Goal: Check status: Check status

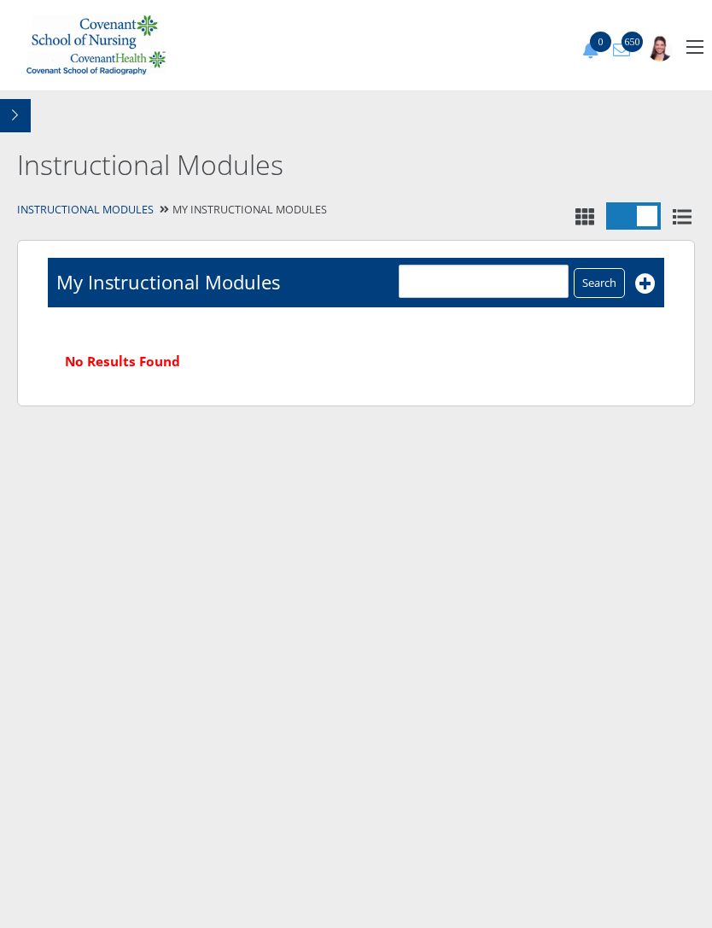
click at [9, 120] on button "button" at bounding box center [15, 115] width 31 height 33
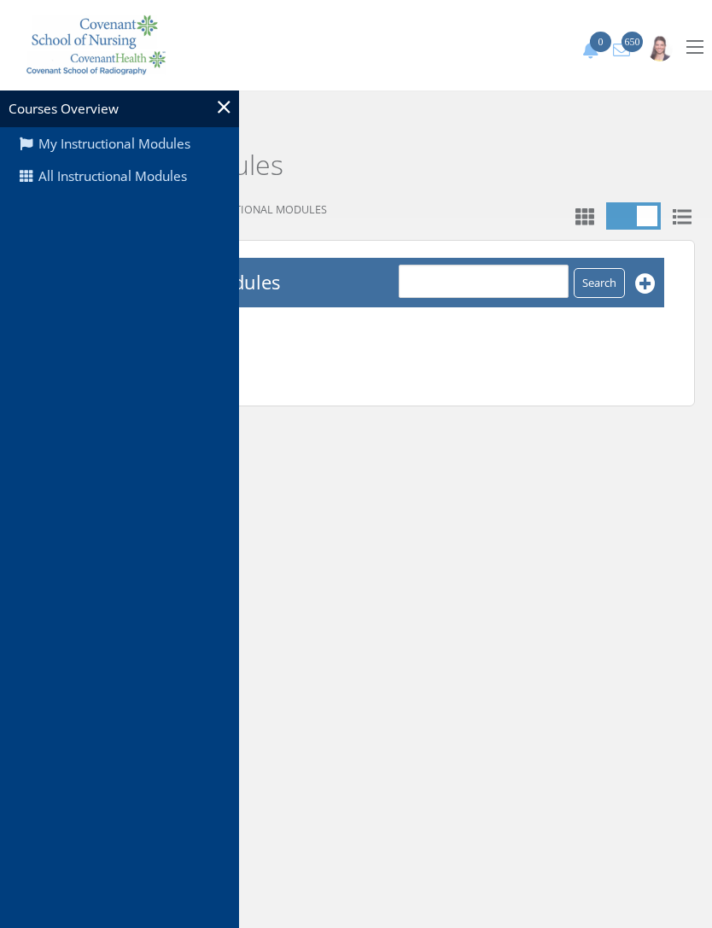
click at [173, 187] on link "All Instructional Modules" at bounding box center [119, 177] width 239 height 32
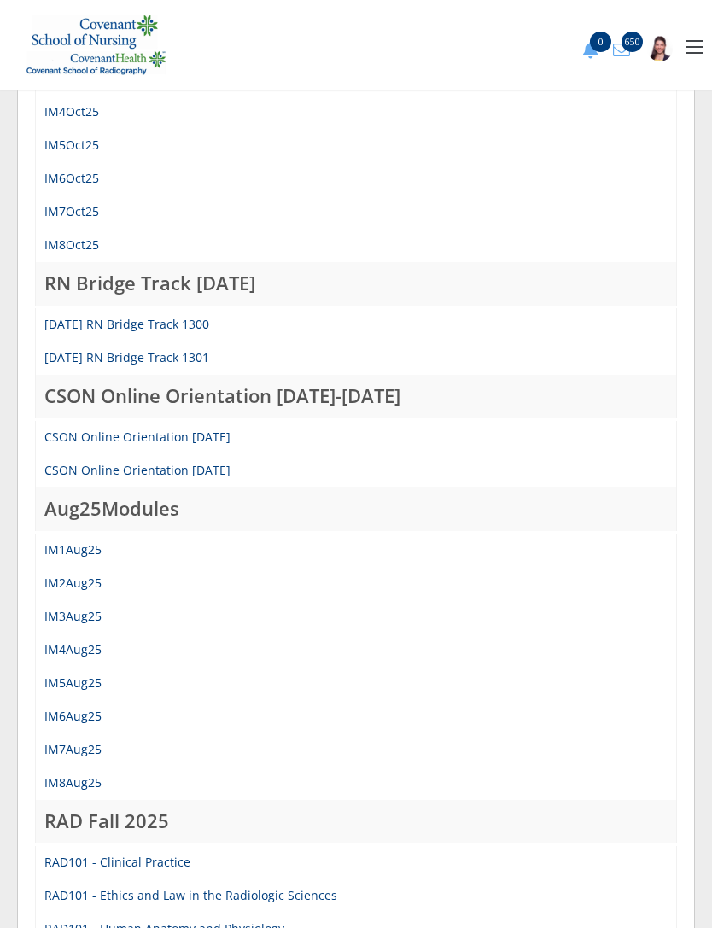
scroll to position [399, 0]
click at [85, 747] on link "IM7Aug25" at bounding box center [72, 749] width 57 height 16
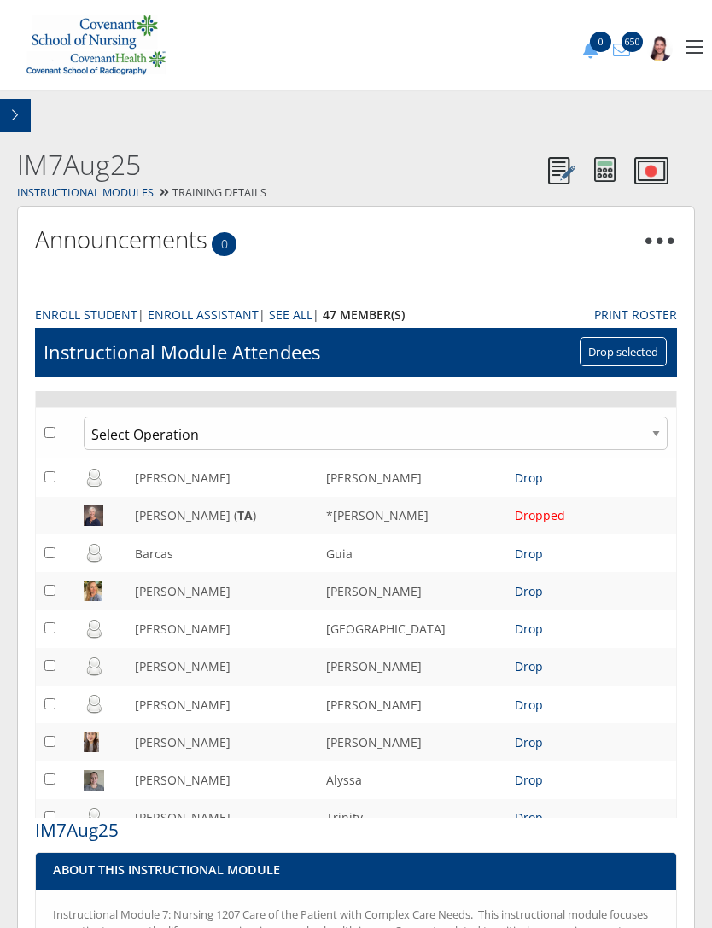
scroll to position [31, 0]
click at [19, 109] on button "button" at bounding box center [15, 115] width 31 height 33
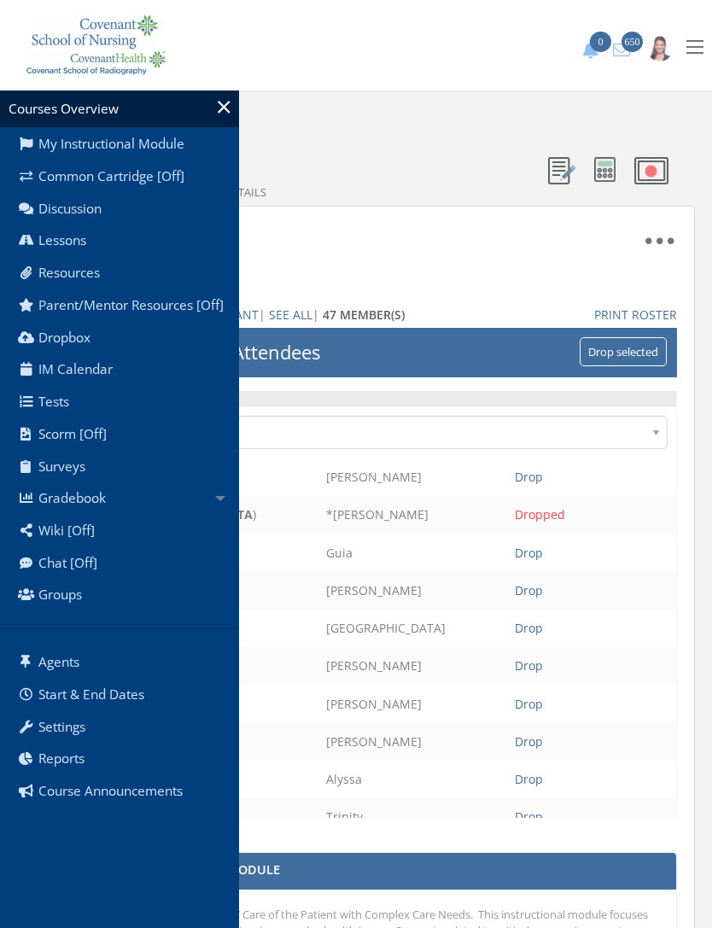
click at [120, 512] on link "Gradebook" at bounding box center [119, 499] width 239 height 32
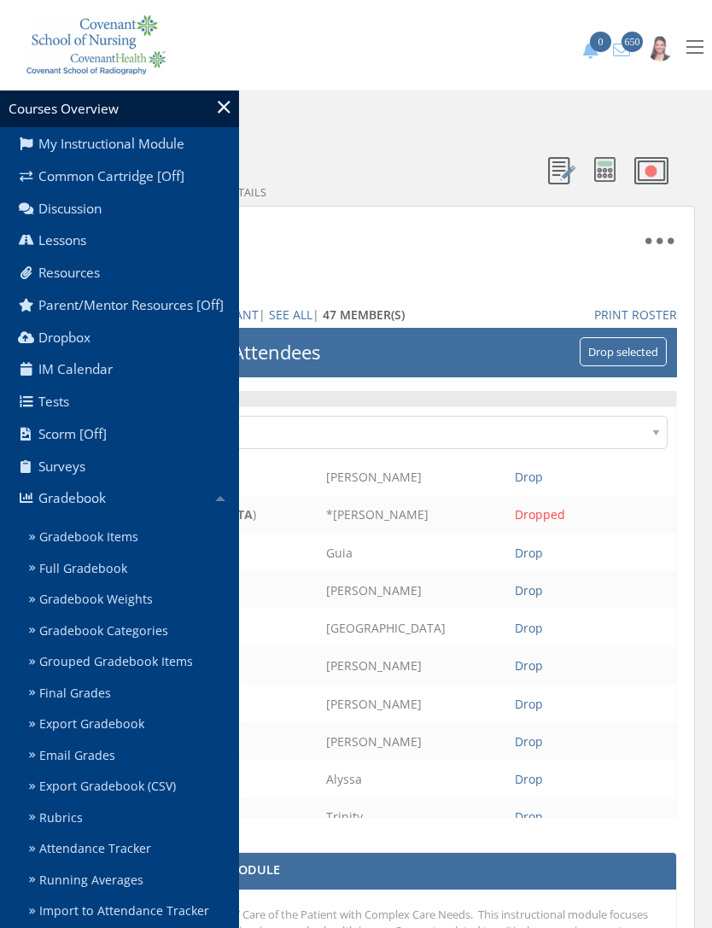
click at [117, 549] on link "Gradebook Items" at bounding box center [130, 538] width 217 height 32
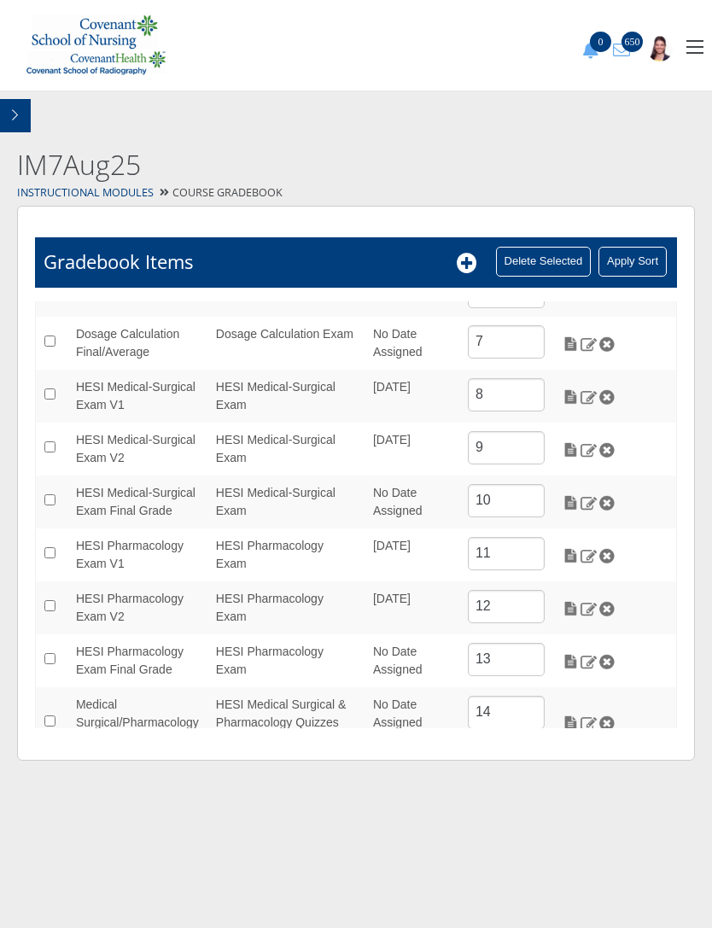
scroll to position [347, 0]
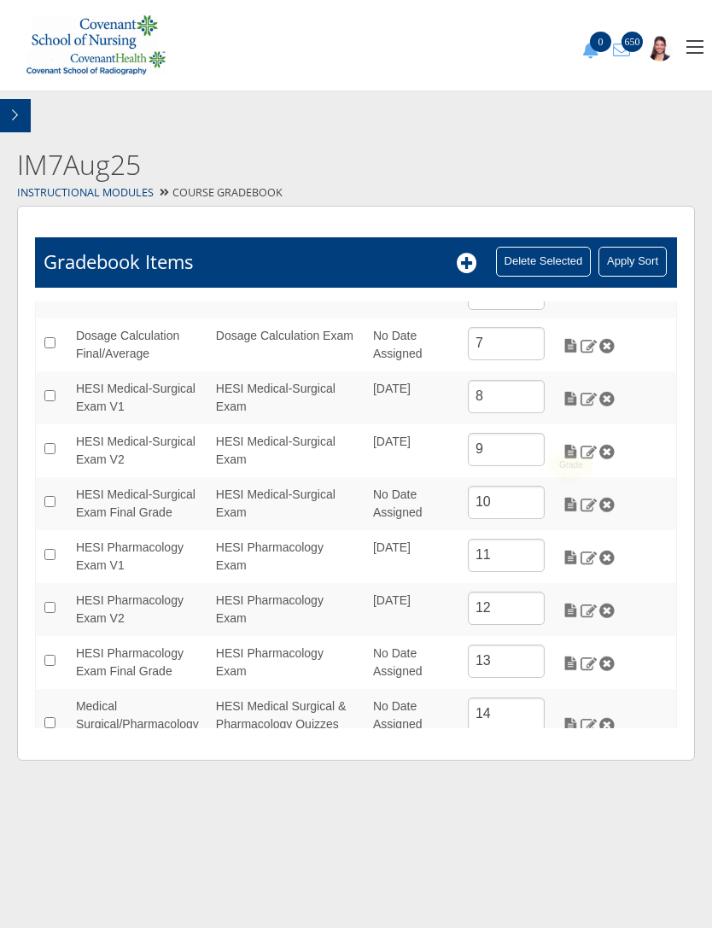
click at [565, 506] on img at bounding box center [571, 504] width 18 height 15
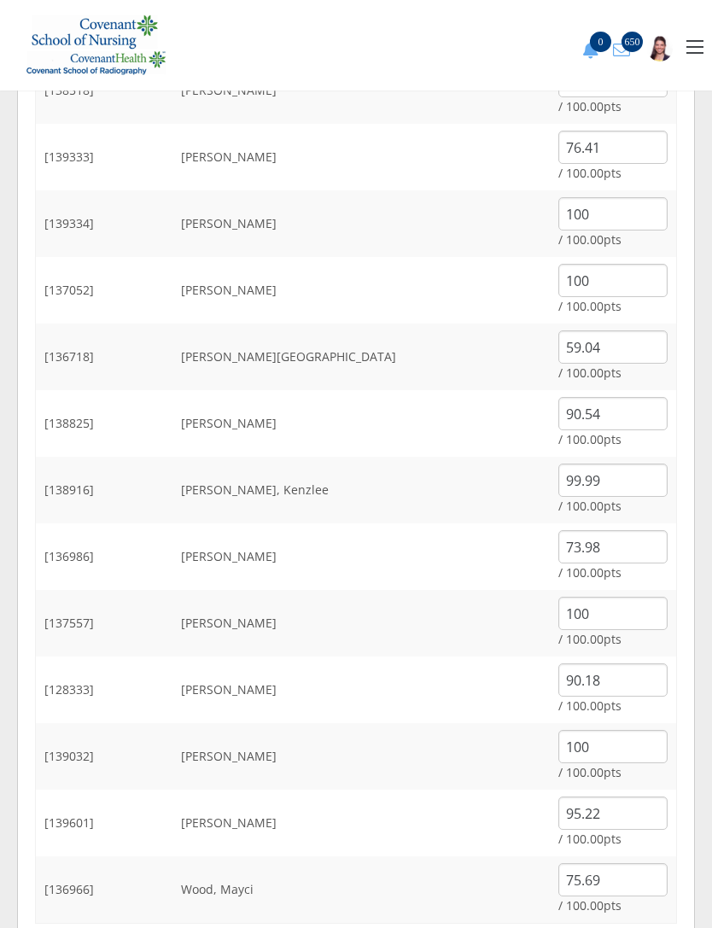
scroll to position [1743, 0]
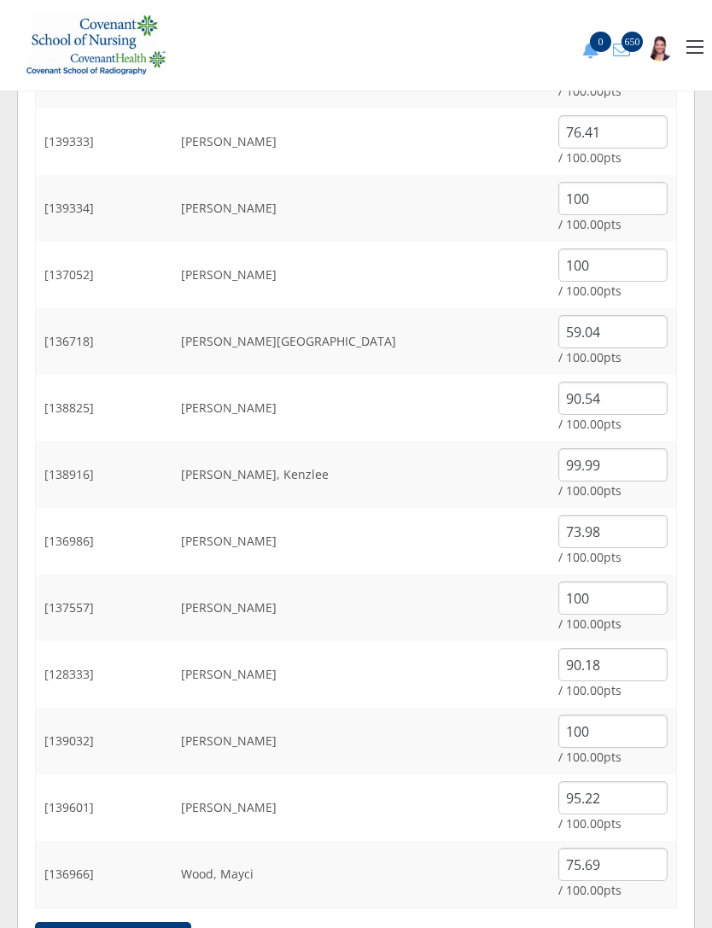
click at [374, 6] on div "0 No notifications at this time. 650 Profile Settings Logout" at bounding box center [356, 45] width 712 height 91
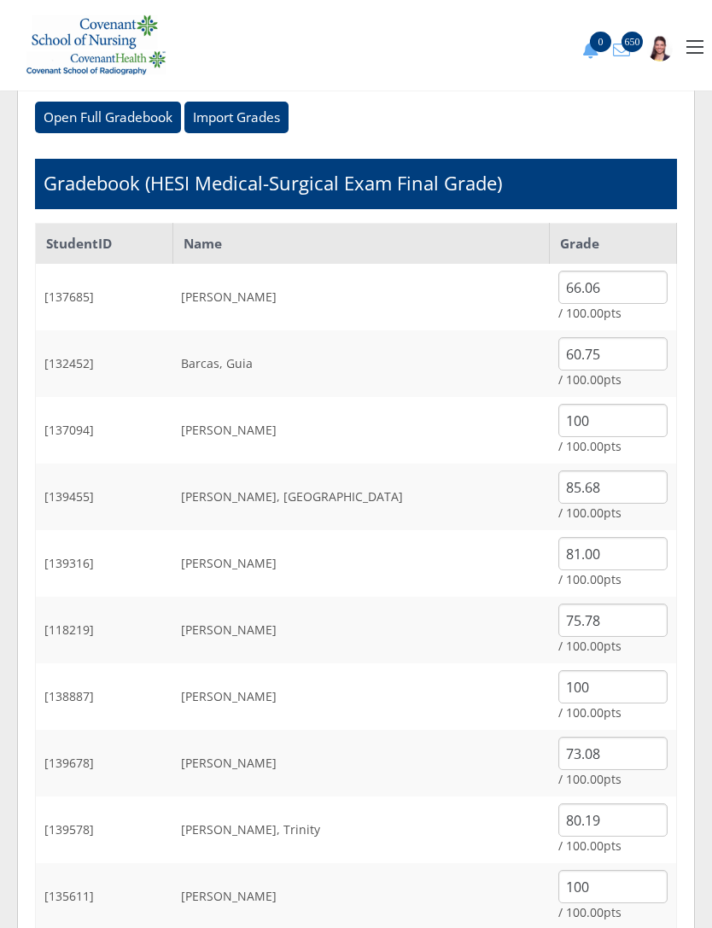
scroll to position [0, 0]
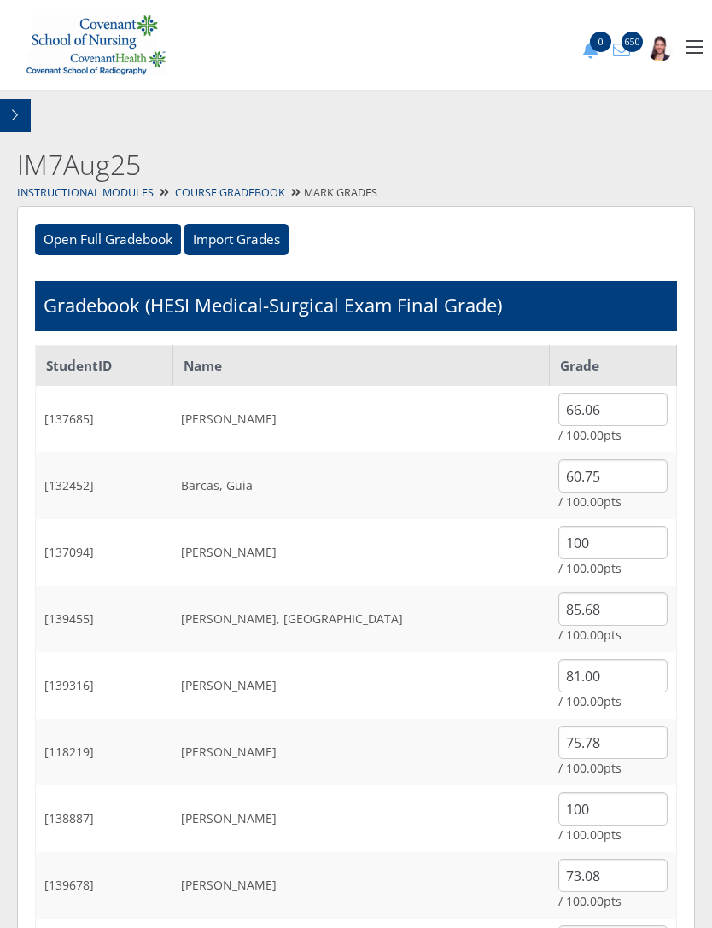
click at [20, 120] on button "button" at bounding box center [15, 115] width 31 height 33
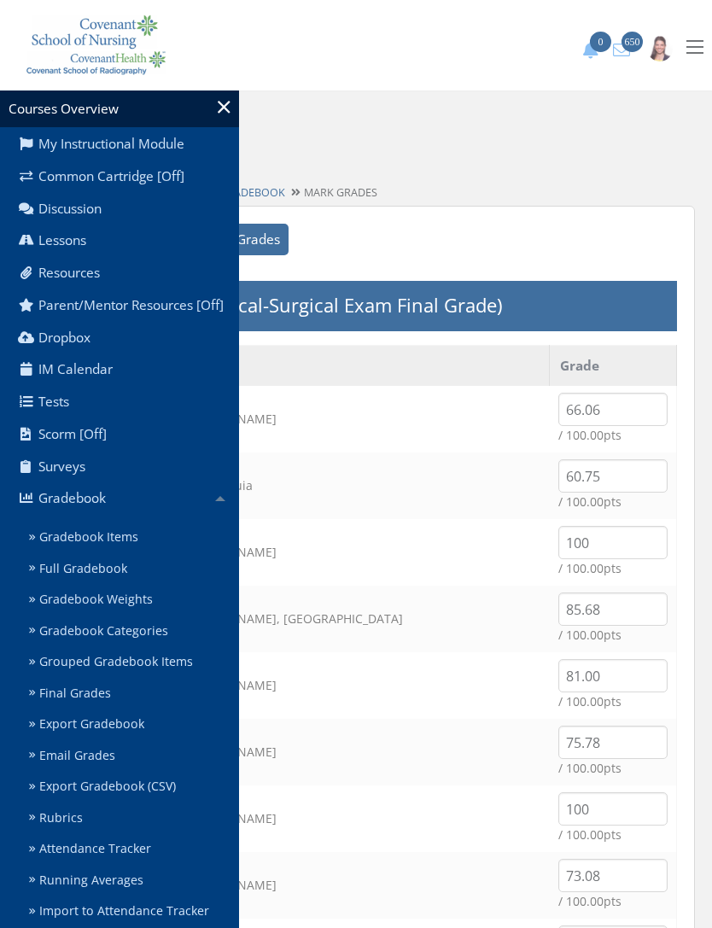
click at [436, 79] on div at bounding box center [356, 464] width 712 height 928
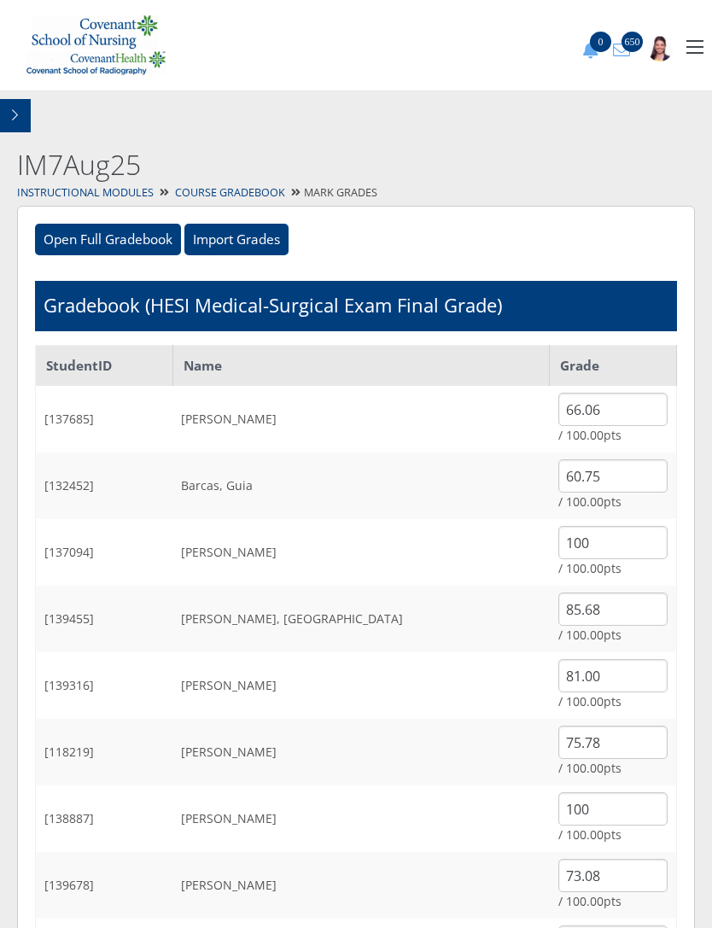
click at [15, 116] on icon "button" at bounding box center [15, 115] width 6 height 12
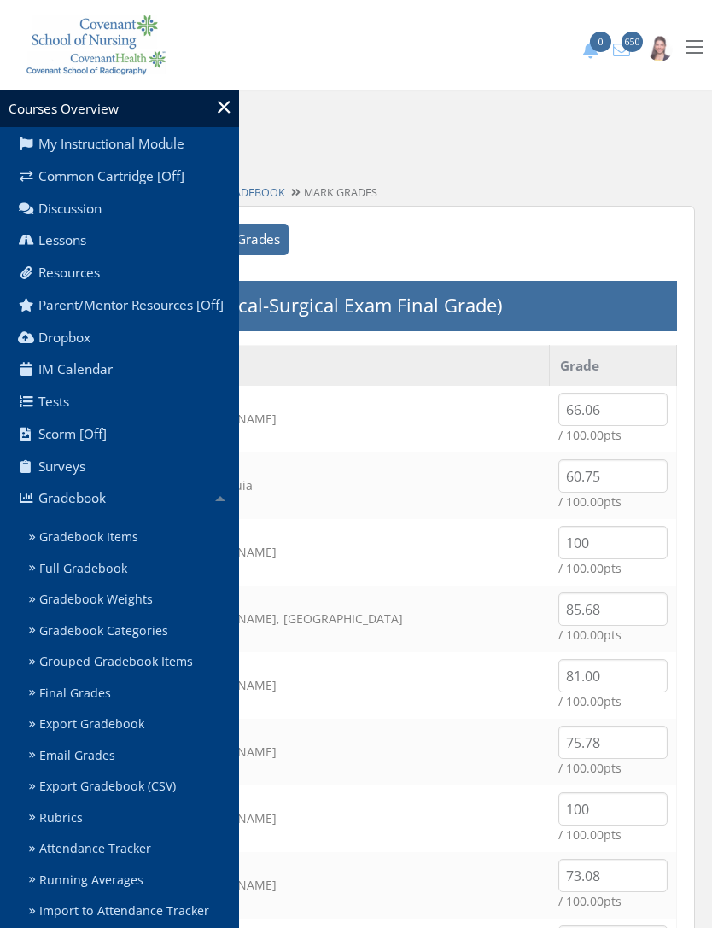
click at [214, 113] on div "Courses Overview" at bounding box center [119, 109] width 239 height 37
click at [345, 102] on div at bounding box center [356, 464] width 712 height 928
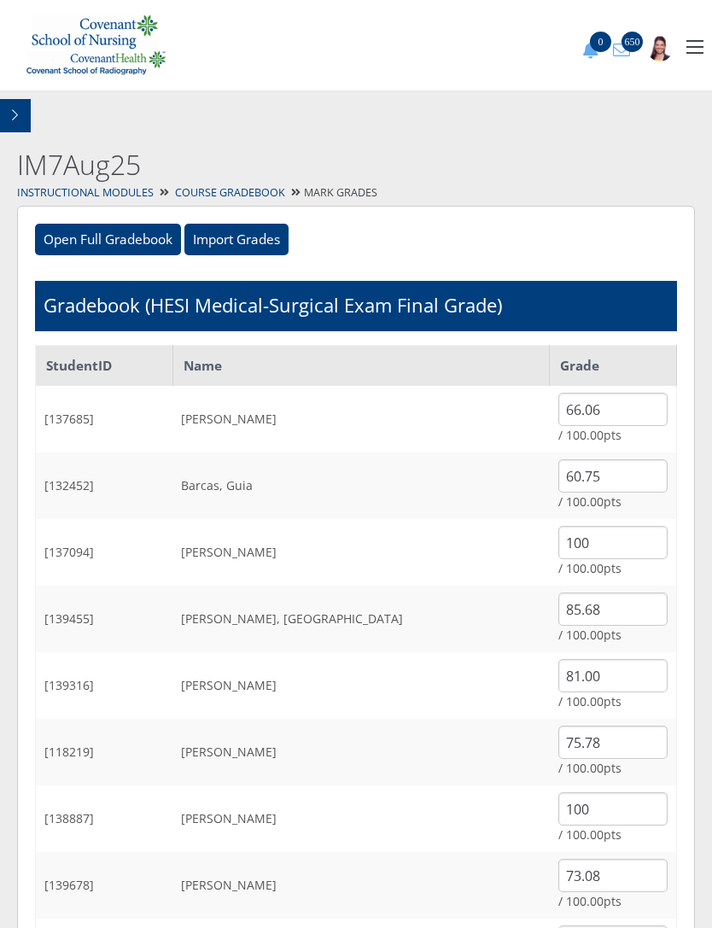
click at [108, 190] on link "Instructional Modules" at bounding box center [85, 192] width 137 height 15
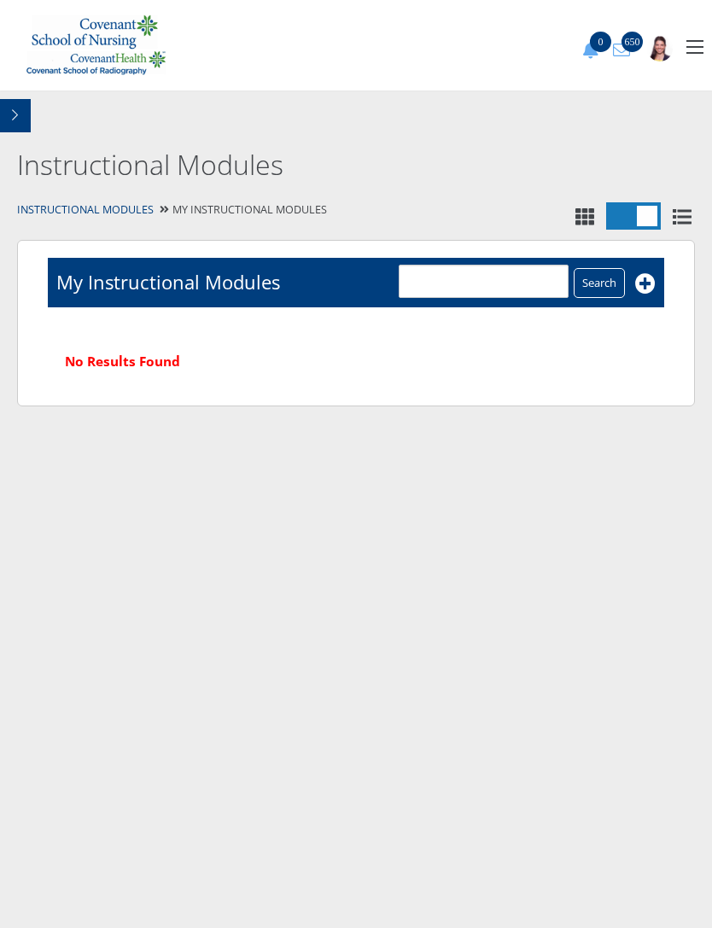
click at [20, 118] on button "button" at bounding box center [15, 115] width 31 height 33
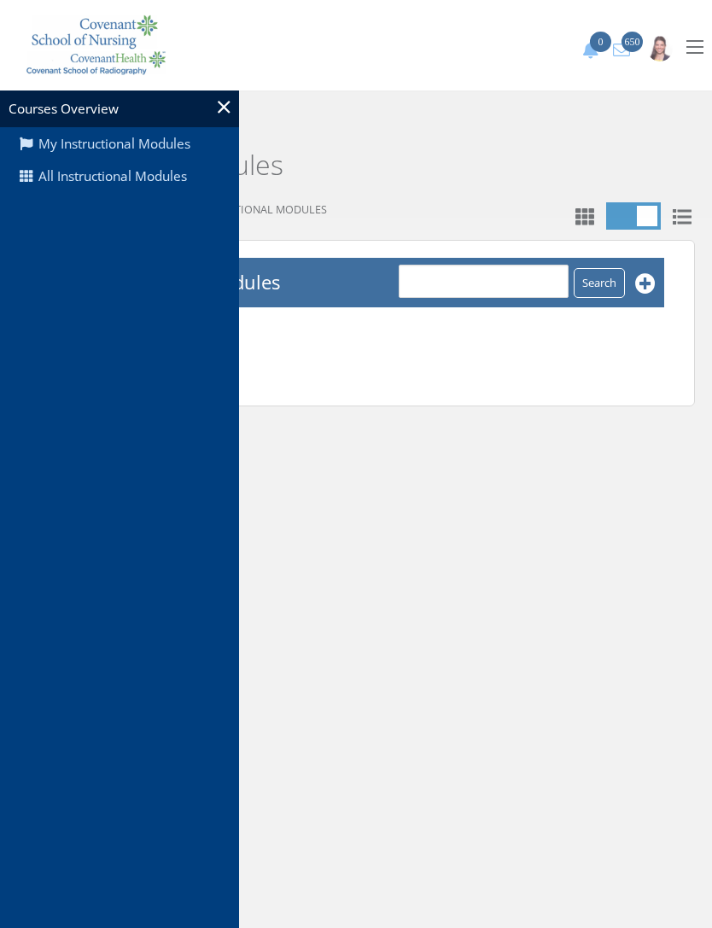
click at [155, 182] on link "All Instructional Modules" at bounding box center [119, 177] width 239 height 32
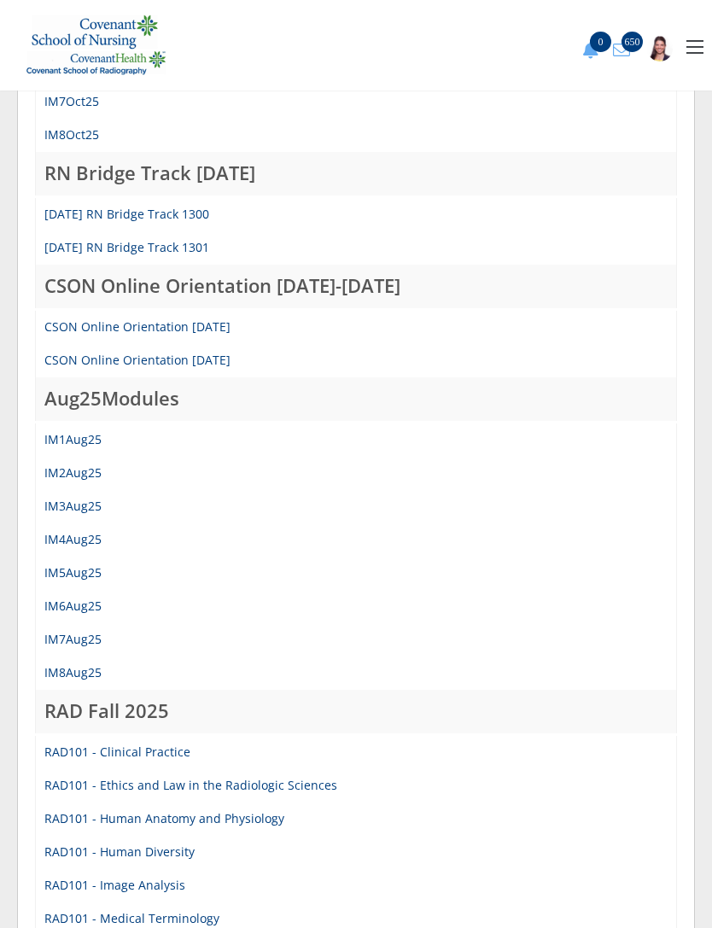
scroll to position [509, 0]
click at [87, 542] on link "IM4Aug25" at bounding box center [72, 539] width 57 height 16
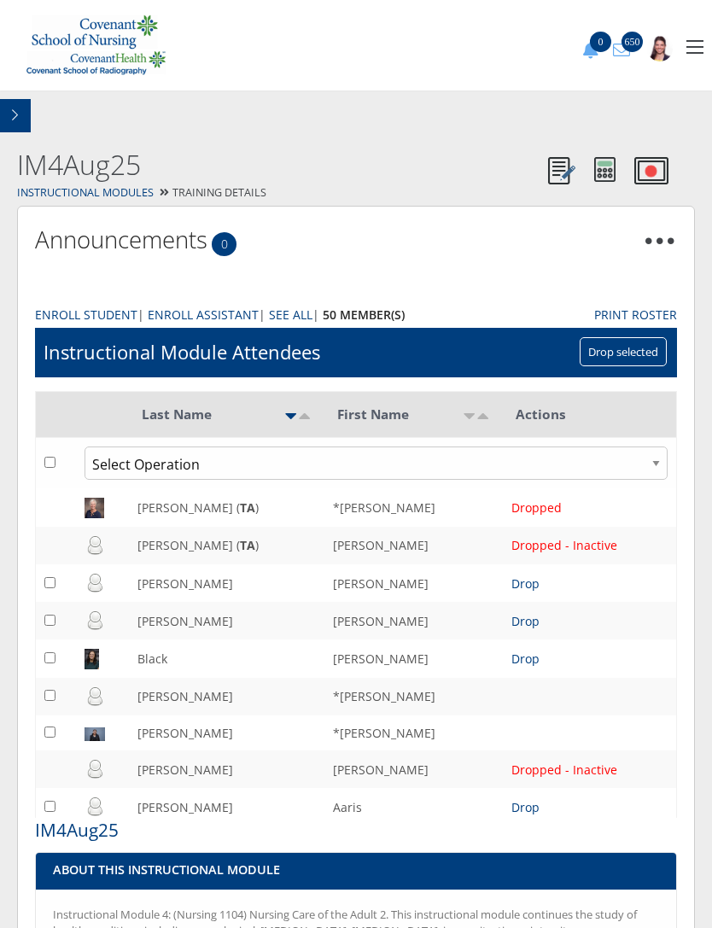
click at [25, 109] on button "button" at bounding box center [15, 115] width 31 height 33
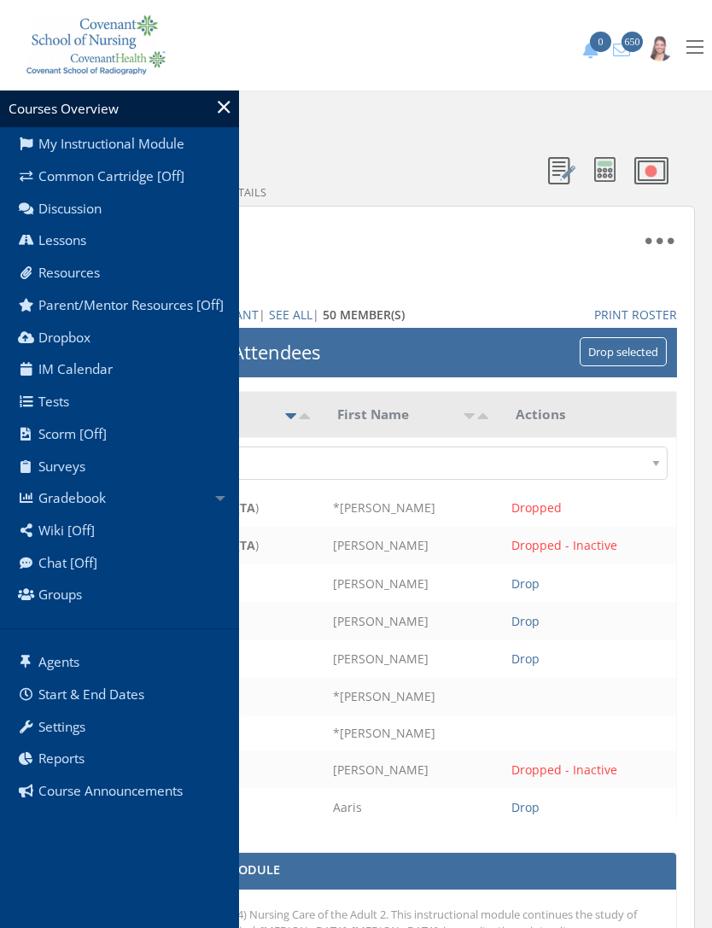
click at [85, 514] on link "Gradebook" at bounding box center [119, 499] width 239 height 32
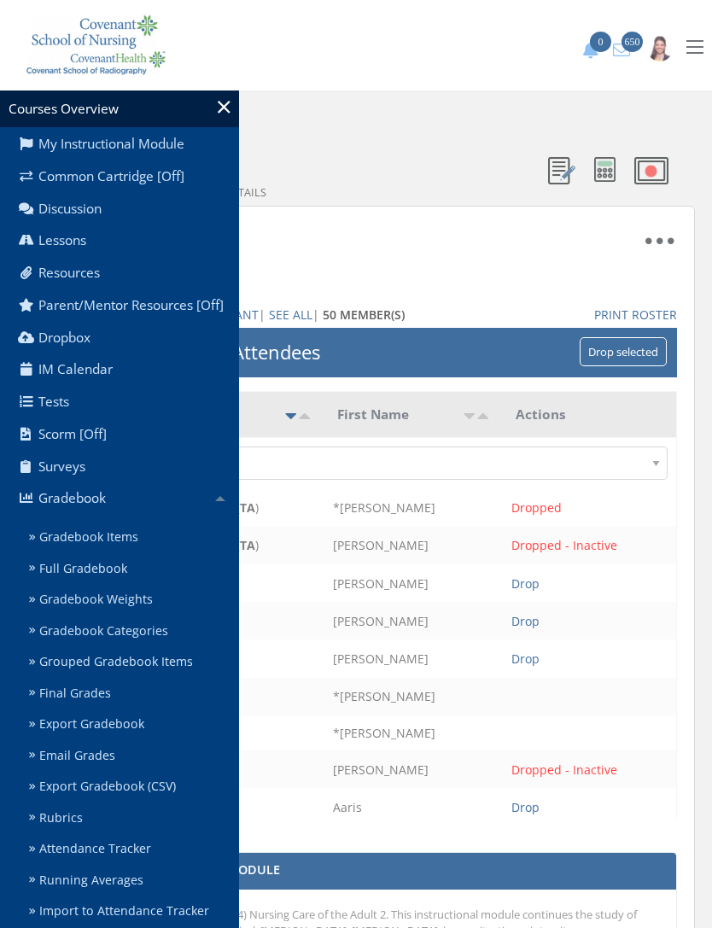
click at [119, 548] on link "Gradebook Items" at bounding box center [130, 538] width 217 height 32
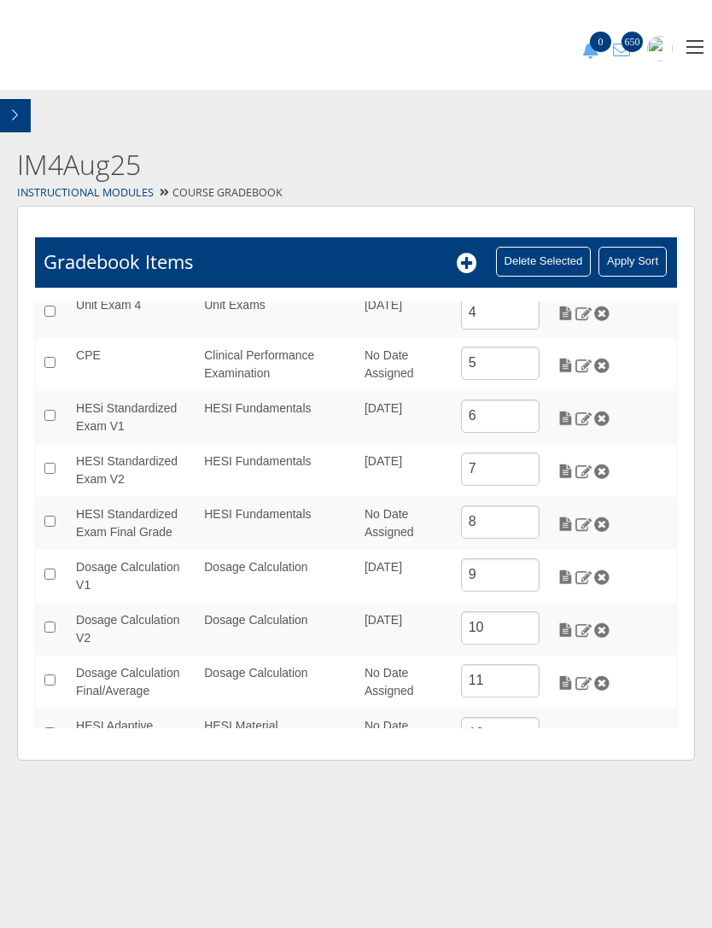
scroll to position [234, 0]
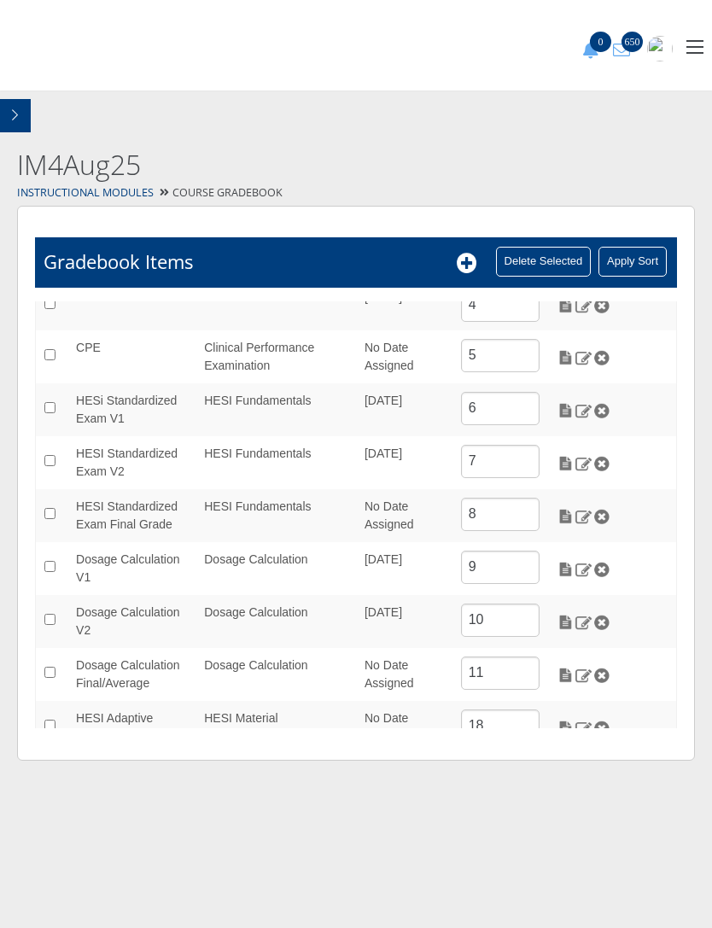
click at [561, 512] on img at bounding box center [566, 516] width 18 height 15
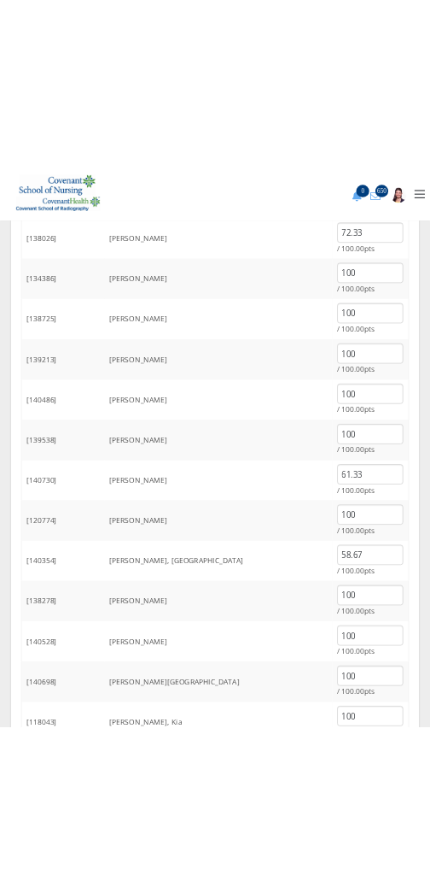
scroll to position [1726, 0]
